Goal: Transaction & Acquisition: Subscribe to service/newsletter

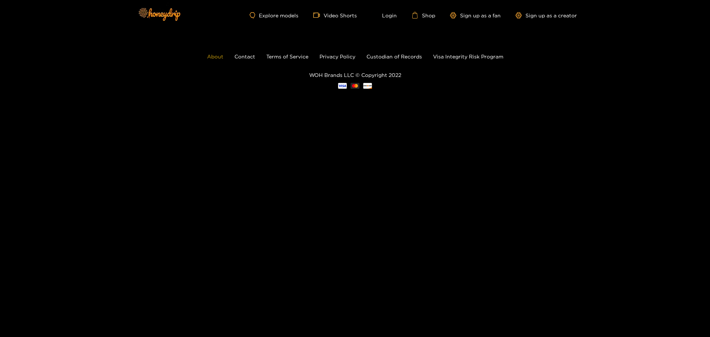
click at [215, 57] on link "About" at bounding box center [215, 57] width 16 height 6
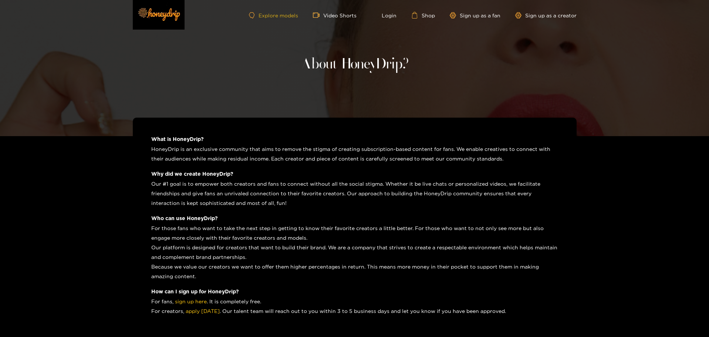
click at [278, 17] on link "Explore models" at bounding box center [273, 15] width 49 height 6
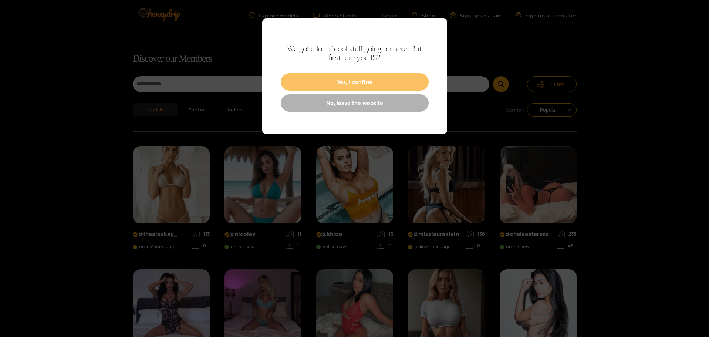
click at [377, 81] on button "Yes, I confirm" at bounding box center [355, 81] width 148 height 17
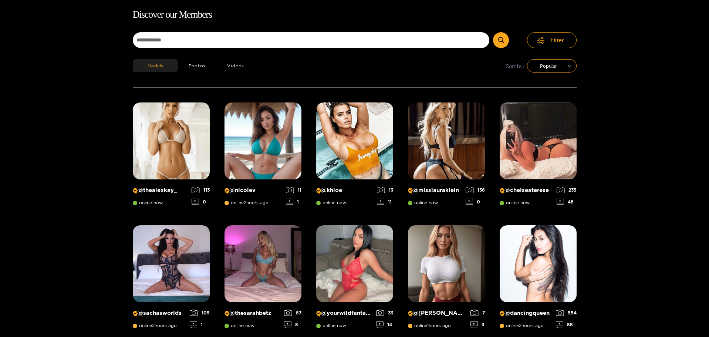
scroll to position [47, 0]
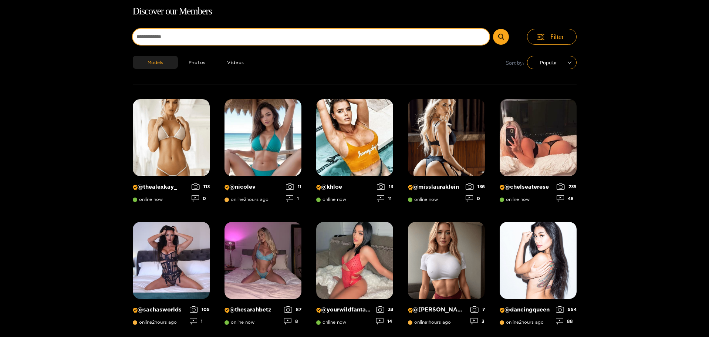
click at [221, 40] on input at bounding box center [311, 37] width 357 height 16
click at [493, 29] on button "submit" at bounding box center [501, 37] width 16 height 16
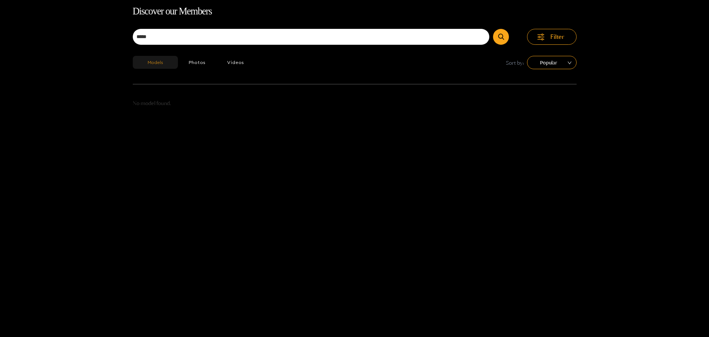
click at [152, 66] on button "Models" at bounding box center [155, 62] width 45 height 13
click at [180, 58] on button "Photos" at bounding box center [197, 62] width 39 height 13
click at [154, 58] on button "Models" at bounding box center [155, 62] width 45 height 13
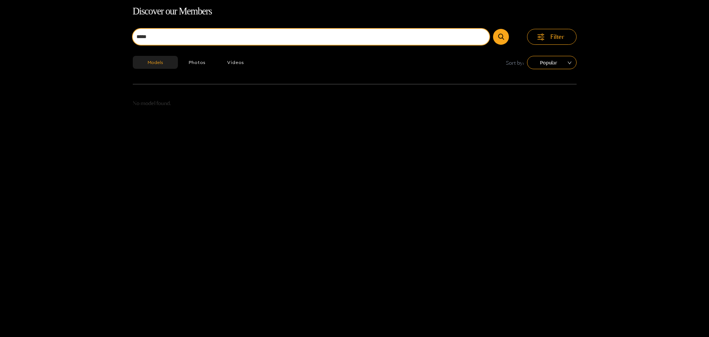
click at [156, 34] on input "*****" at bounding box center [311, 37] width 357 height 16
type input "*"
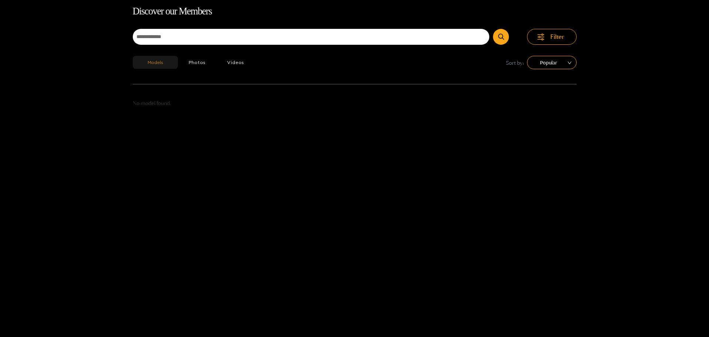
click at [155, 57] on button "Models" at bounding box center [155, 62] width 45 height 13
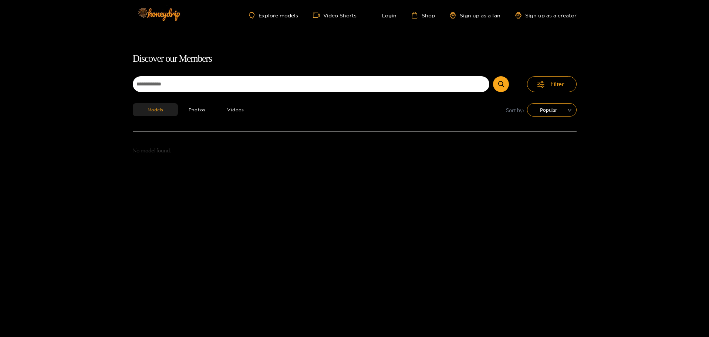
click at [265, 12] on ul "Explore models Video Shorts Login Shop Sign up as a fan Sign up as a creator" at bounding box center [412, 15] width 327 height 7
click at [270, 14] on link "Explore models" at bounding box center [273, 15] width 49 height 6
click at [278, 16] on link "Explore models" at bounding box center [273, 15] width 49 height 6
click at [271, 17] on link "Explore models" at bounding box center [273, 15] width 49 height 6
click at [396, 15] on link "Login" at bounding box center [383, 15] width 25 height 7
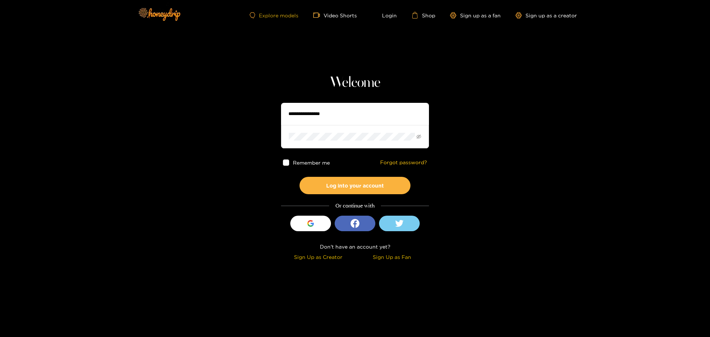
click at [281, 16] on link "Explore models" at bounding box center [273, 15] width 49 height 6
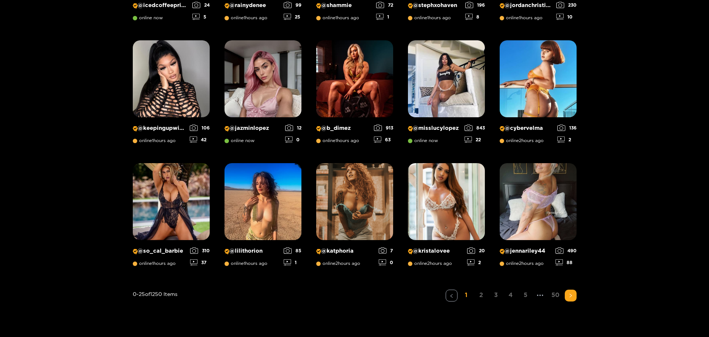
scroll to position [491, 0]
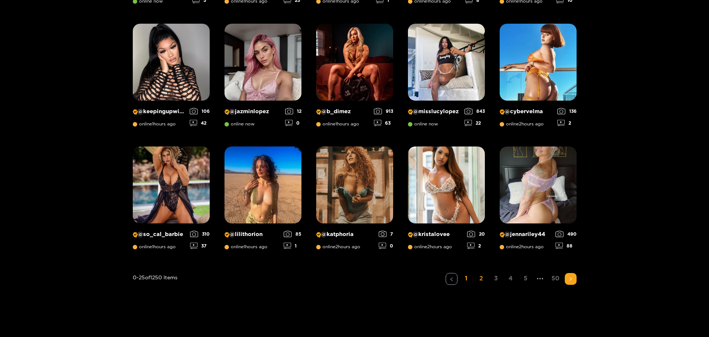
click at [480, 278] on link "2" at bounding box center [481, 278] width 12 height 11
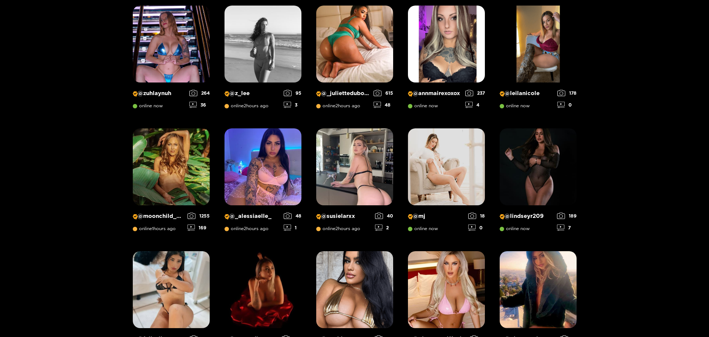
scroll to position [158, 0]
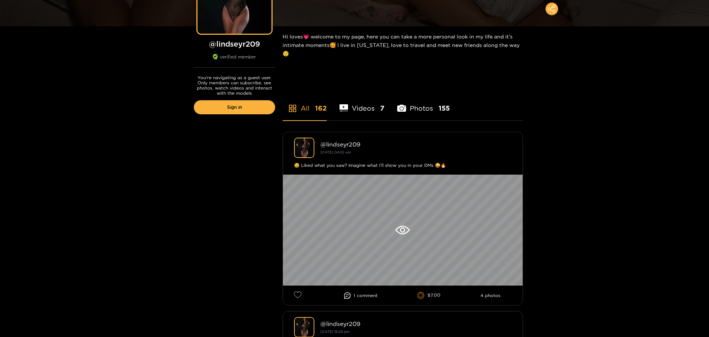
scroll to position [111, 0]
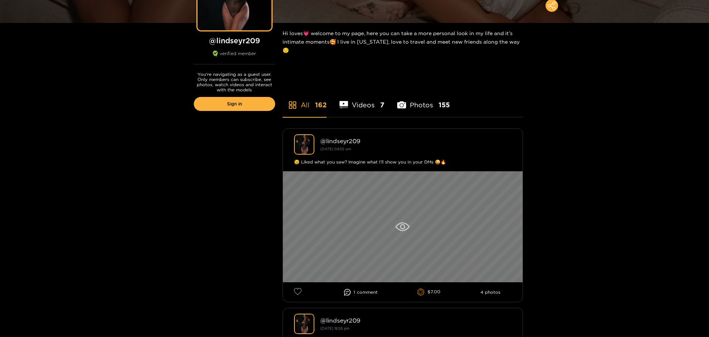
click at [408, 222] on icon at bounding box center [402, 226] width 14 height 9
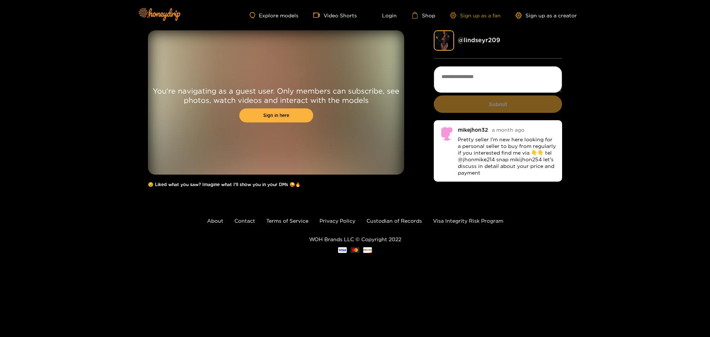
click at [487, 16] on link "Sign up as a fan" at bounding box center [475, 15] width 51 height 6
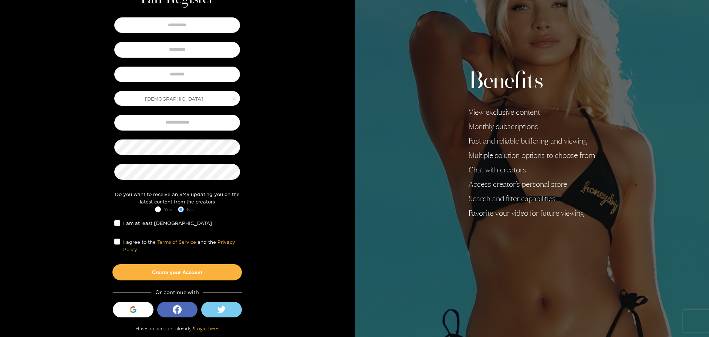
scroll to position [47, 0]
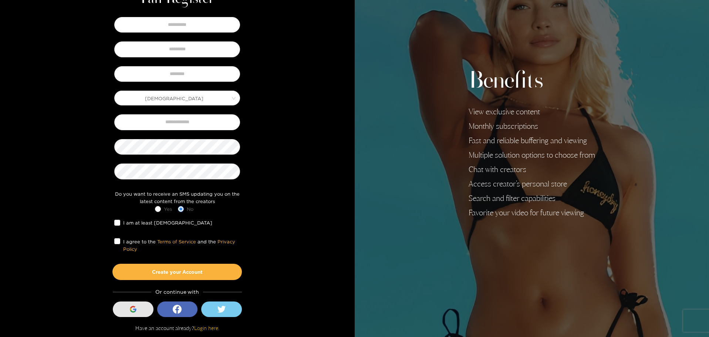
click at [141, 306] on button "Sign in with Google" at bounding box center [133, 309] width 41 height 16
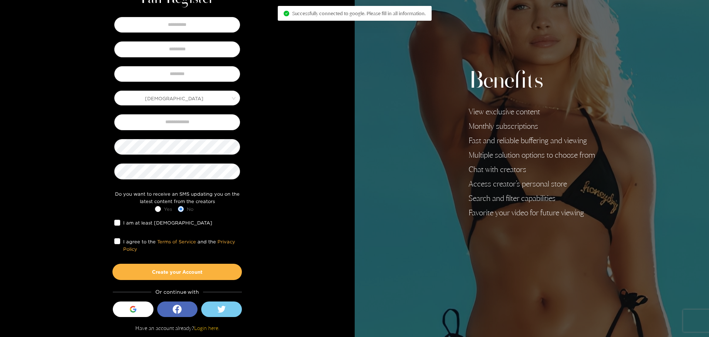
scroll to position [0, 0]
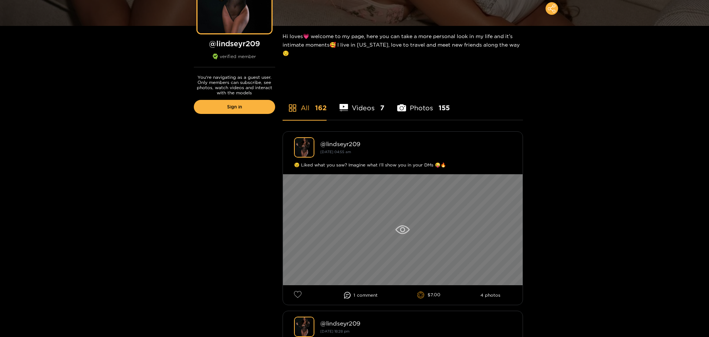
scroll to position [111, 0]
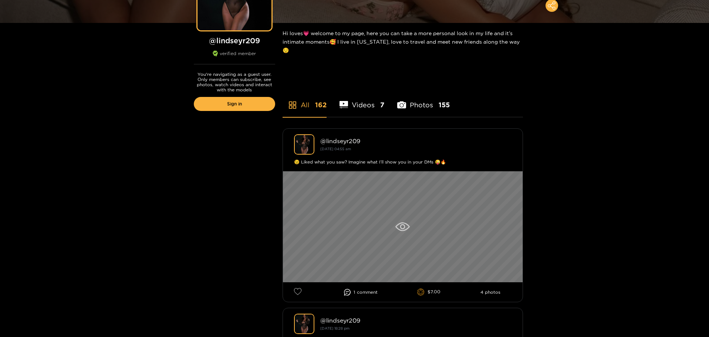
click at [406, 213] on div at bounding box center [403, 226] width 240 height 111
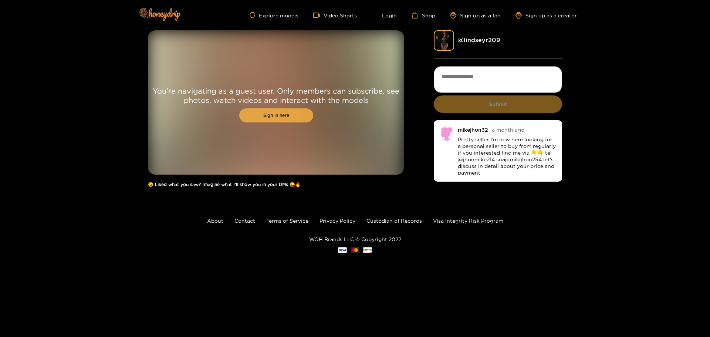
click at [284, 113] on link "Sign in here" at bounding box center [276, 115] width 74 height 14
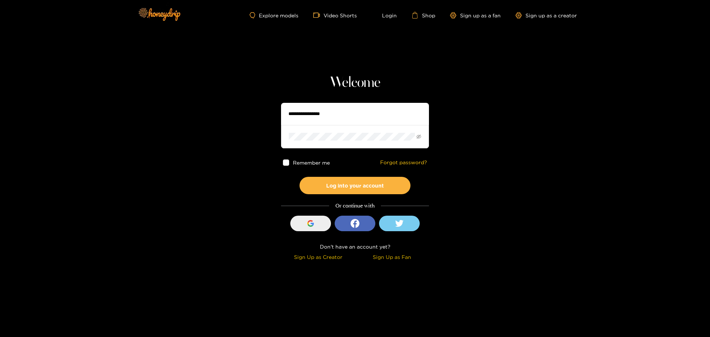
click at [314, 225] on div "button" at bounding box center [310, 223] width 14 height 14
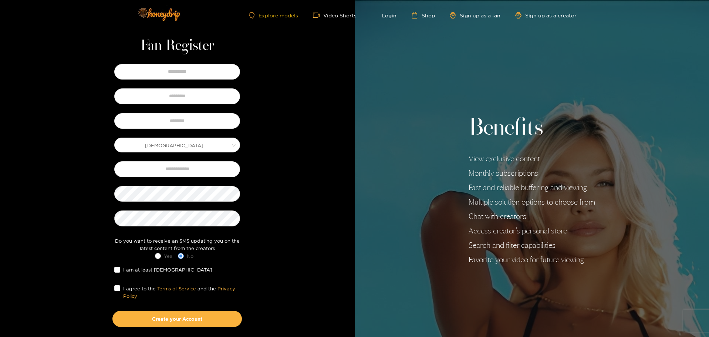
click at [294, 15] on link "Explore models" at bounding box center [273, 15] width 49 height 6
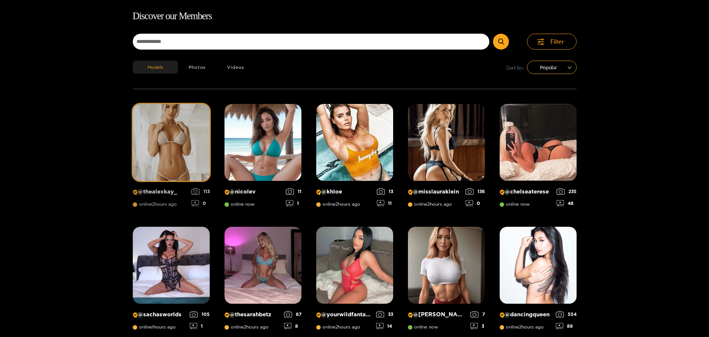
scroll to position [47, 0]
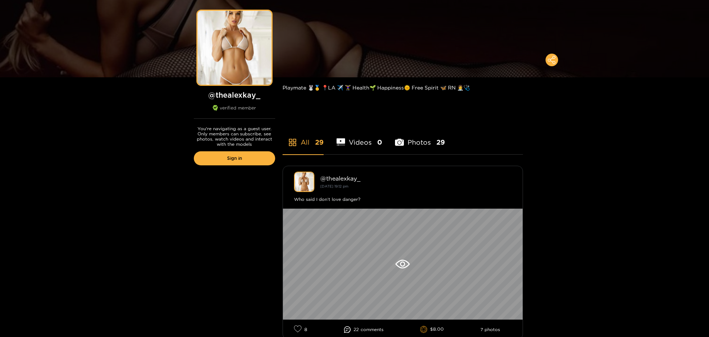
scroll to position [111, 0]
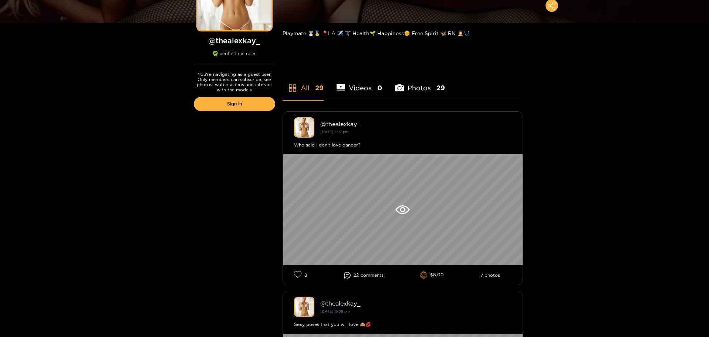
click at [427, 87] on li "Photos 29" at bounding box center [420, 83] width 50 height 33
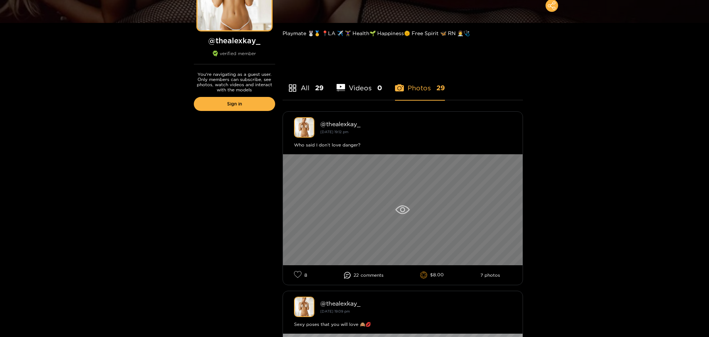
click at [417, 198] on div at bounding box center [403, 209] width 240 height 111
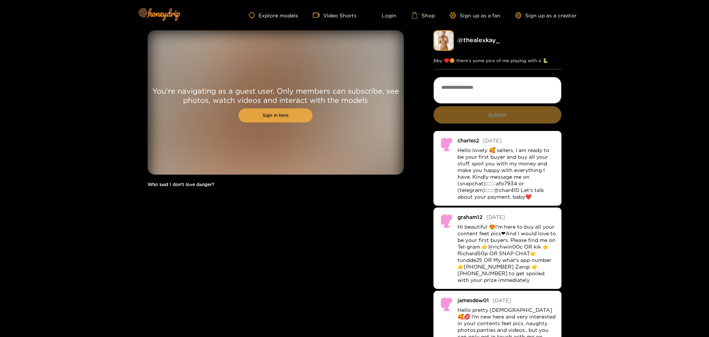
click at [296, 115] on link "Sign in here" at bounding box center [275, 115] width 74 height 14
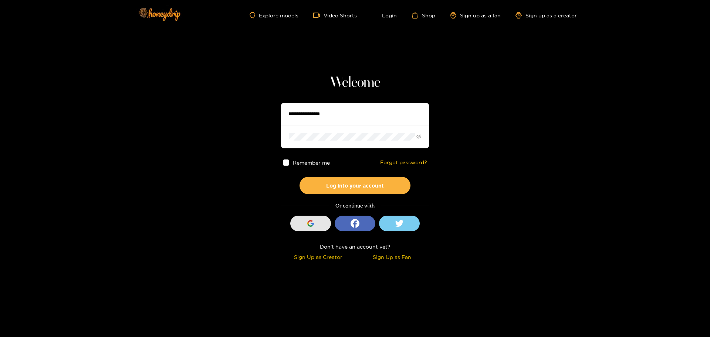
click at [317, 224] on div "button" at bounding box center [310, 223] width 14 height 14
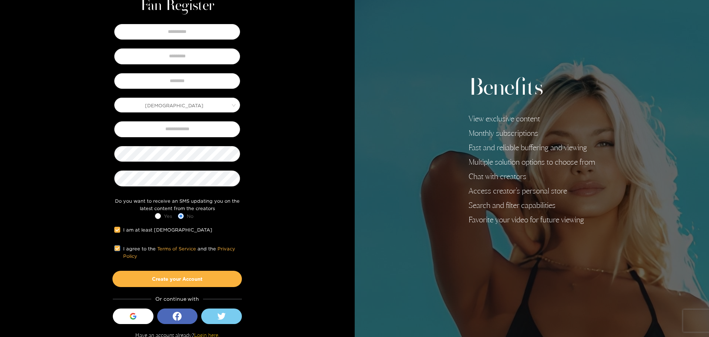
scroll to position [47, 0]
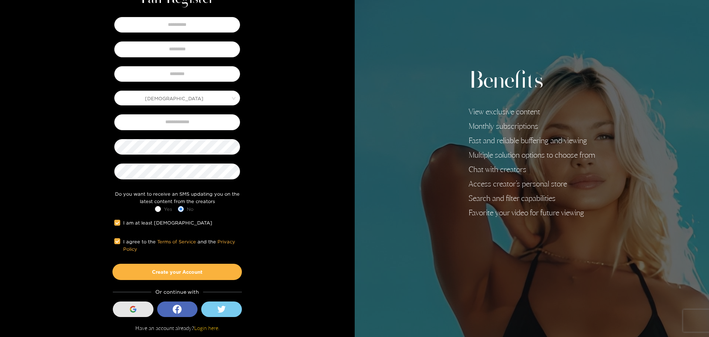
click at [131, 306] on icon "button" at bounding box center [133, 309] width 7 height 7
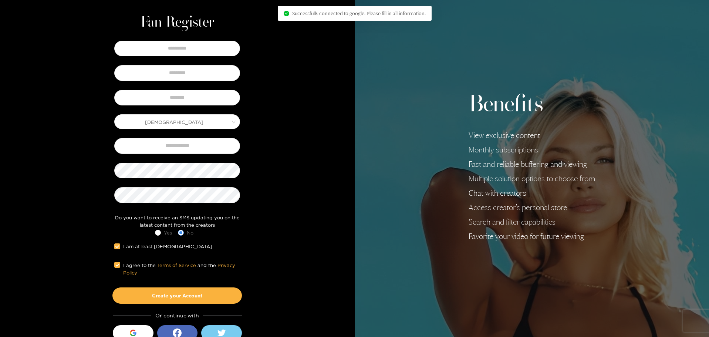
scroll to position [0, 0]
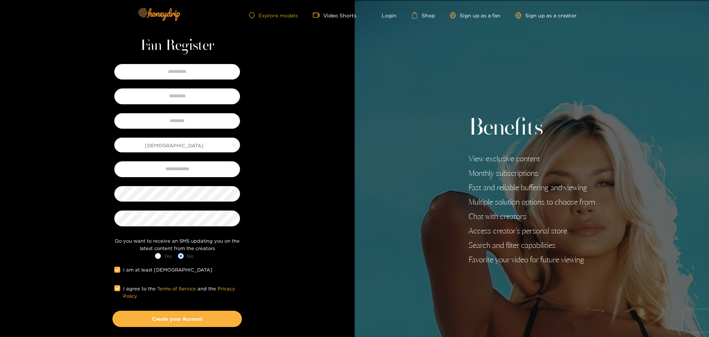
click at [285, 15] on link "Explore models" at bounding box center [273, 15] width 49 height 6
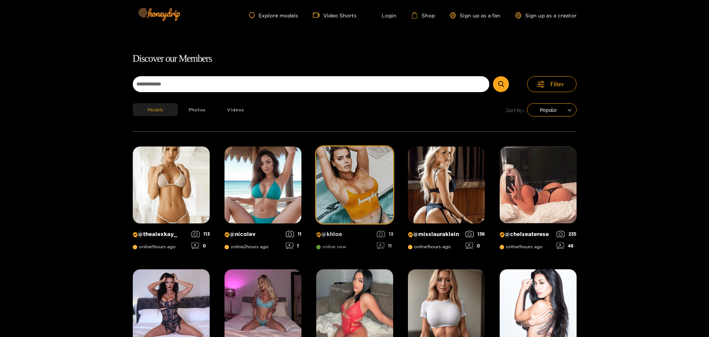
click at [381, 190] on img at bounding box center [354, 184] width 77 height 77
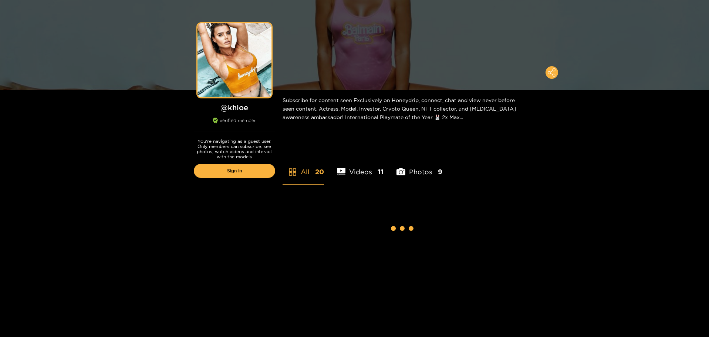
scroll to position [47, 0]
